Goal: Complete application form

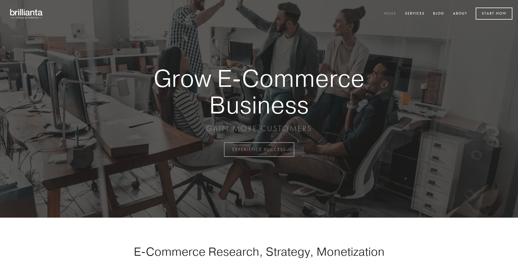
scroll to position [1469, 0]
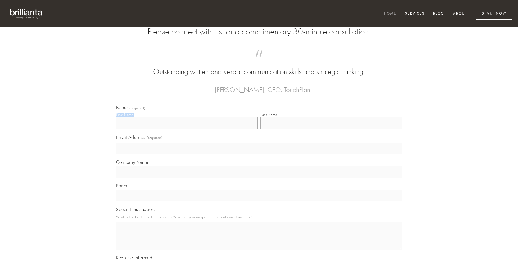
type input "[PERSON_NAME]"
click at [331, 129] on input "Last Name" at bounding box center [330, 123] width 141 height 12
type input "[PERSON_NAME]"
click at [259, 154] on input "Email Address (required)" at bounding box center [259, 149] width 286 height 12
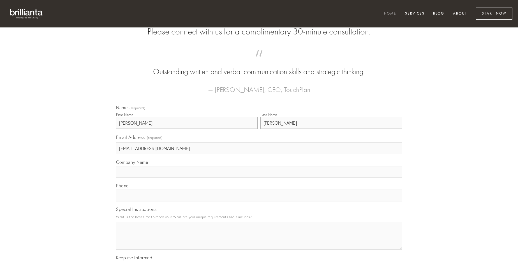
type input "[EMAIL_ADDRESS][DOMAIN_NAME]"
click at [259, 178] on input "Company Name" at bounding box center [259, 172] width 286 height 12
type input "derideo"
click at [259, 201] on input "text" at bounding box center [259, 196] width 286 height 12
click at [259, 241] on textarea "Special Instructions" at bounding box center [259, 236] width 286 height 28
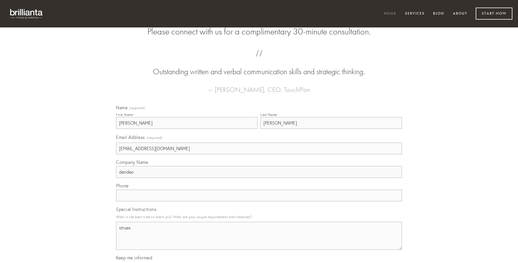
type textarea "strues"
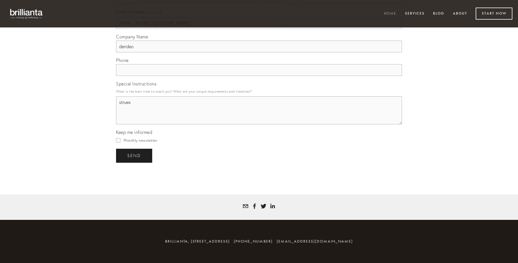
click at [134, 155] on span "send" at bounding box center [134, 155] width 14 height 5
